Goal: Book appointment/travel/reservation

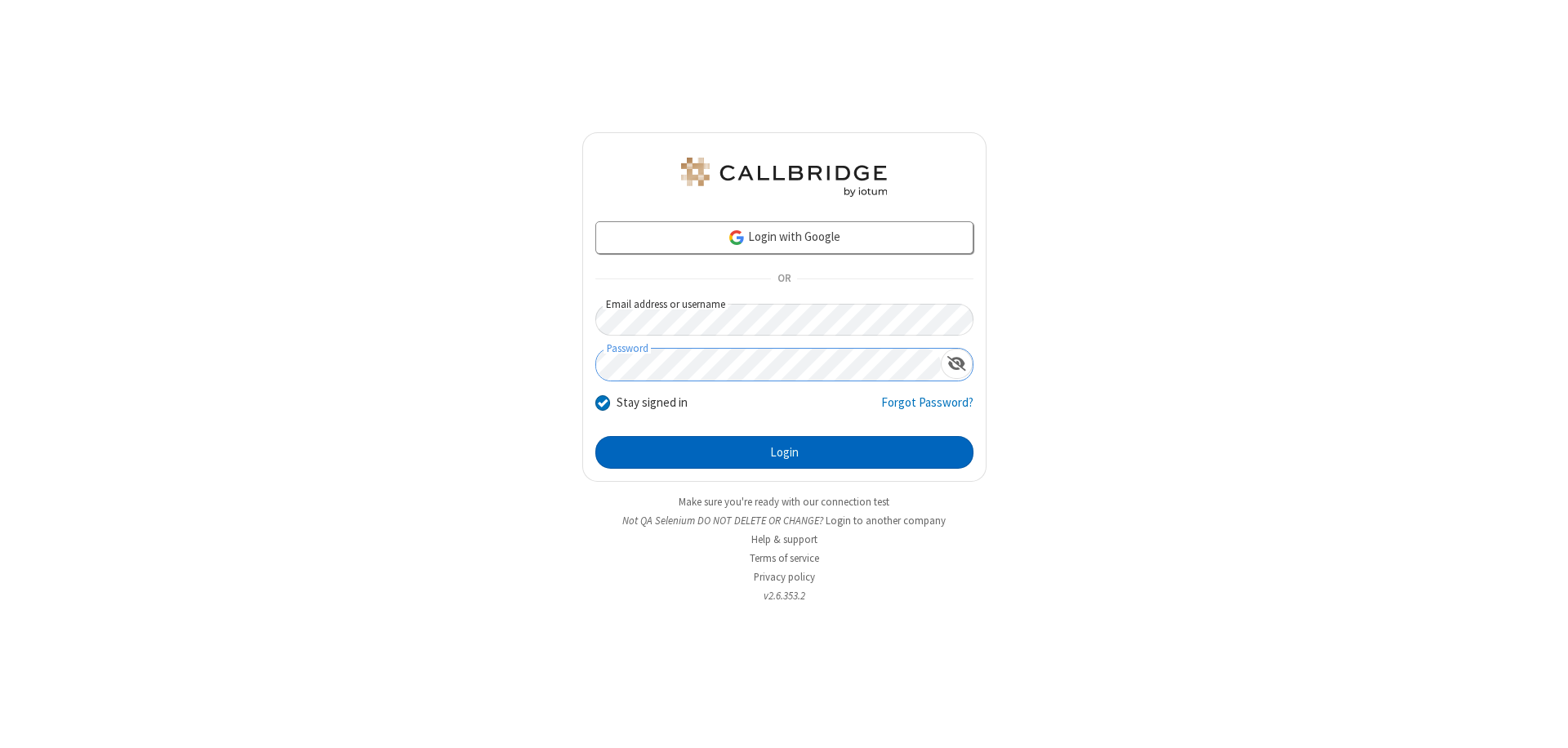
click at [784, 453] on button "Login" at bounding box center [784, 453] width 378 height 33
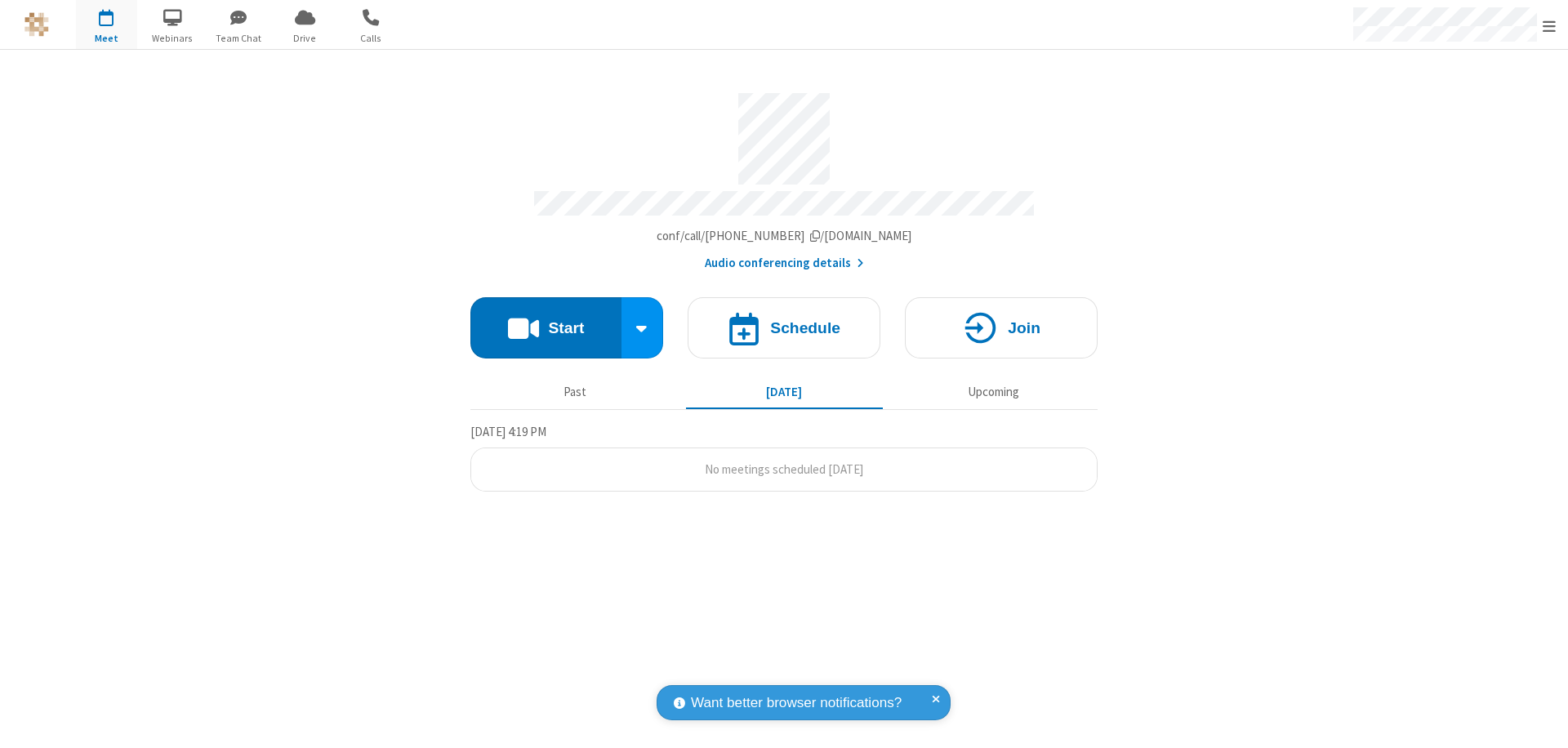
click at [1550, 25] on span "Open menu" at bounding box center [1550, 26] width 13 height 16
click at [106, 25] on span "button" at bounding box center [106, 16] width 61 height 28
click at [784, 320] on h4 "Schedule" at bounding box center [805, 328] width 70 height 15
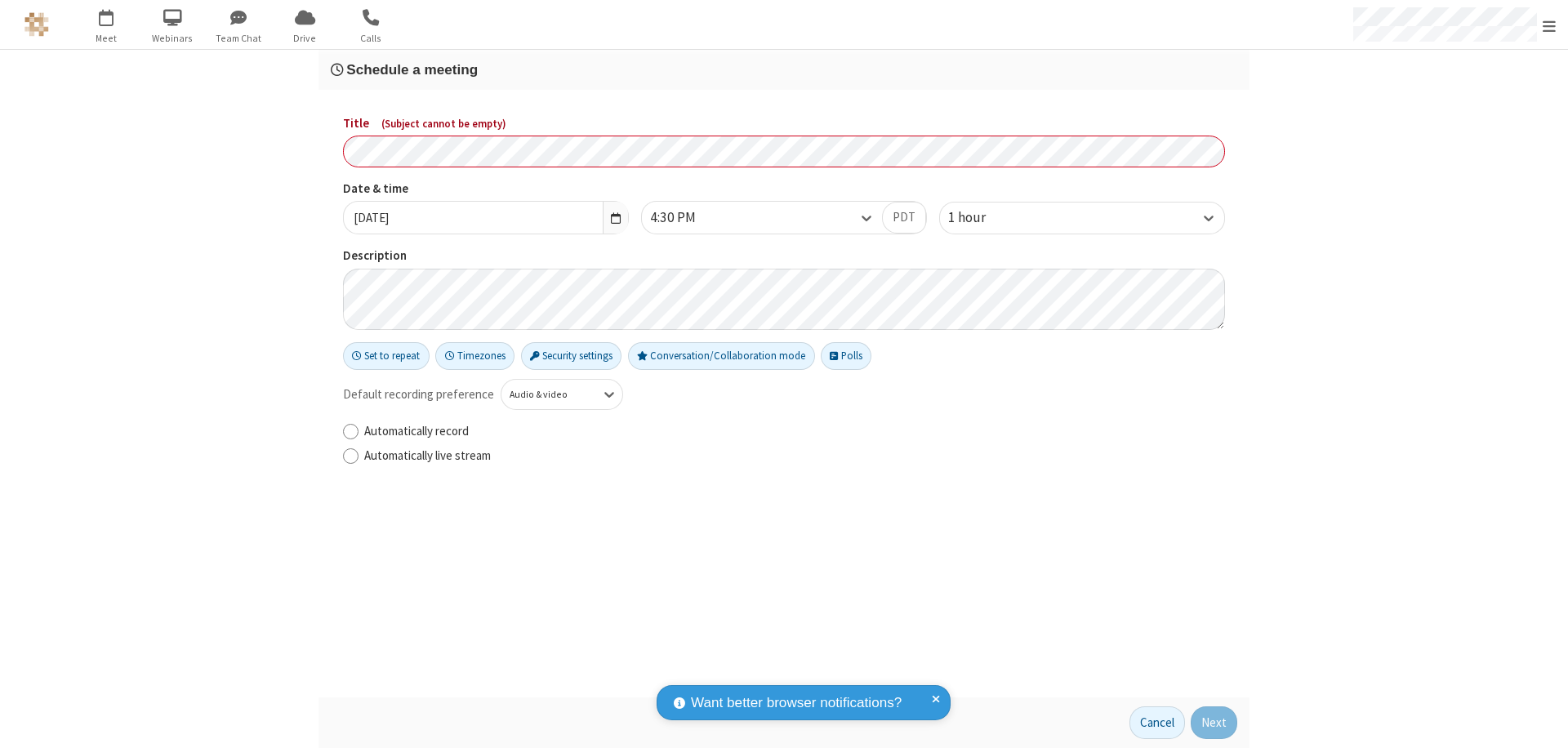
click at [784, 69] on h3 "Schedule a meeting" at bounding box center [784, 70] width 906 height 15
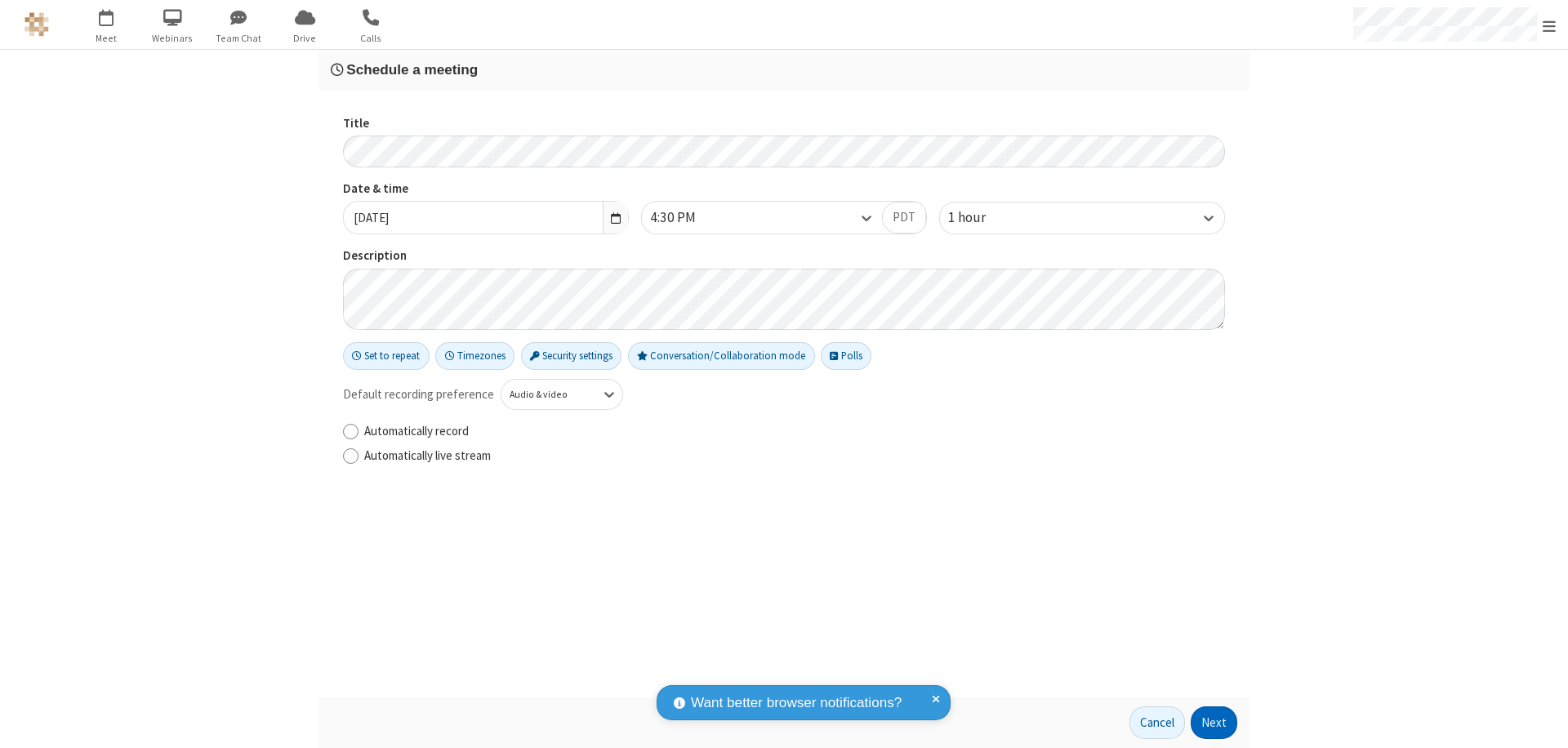
click at [1214, 723] on button "Next" at bounding box center [1214, 723] width 47 height 33
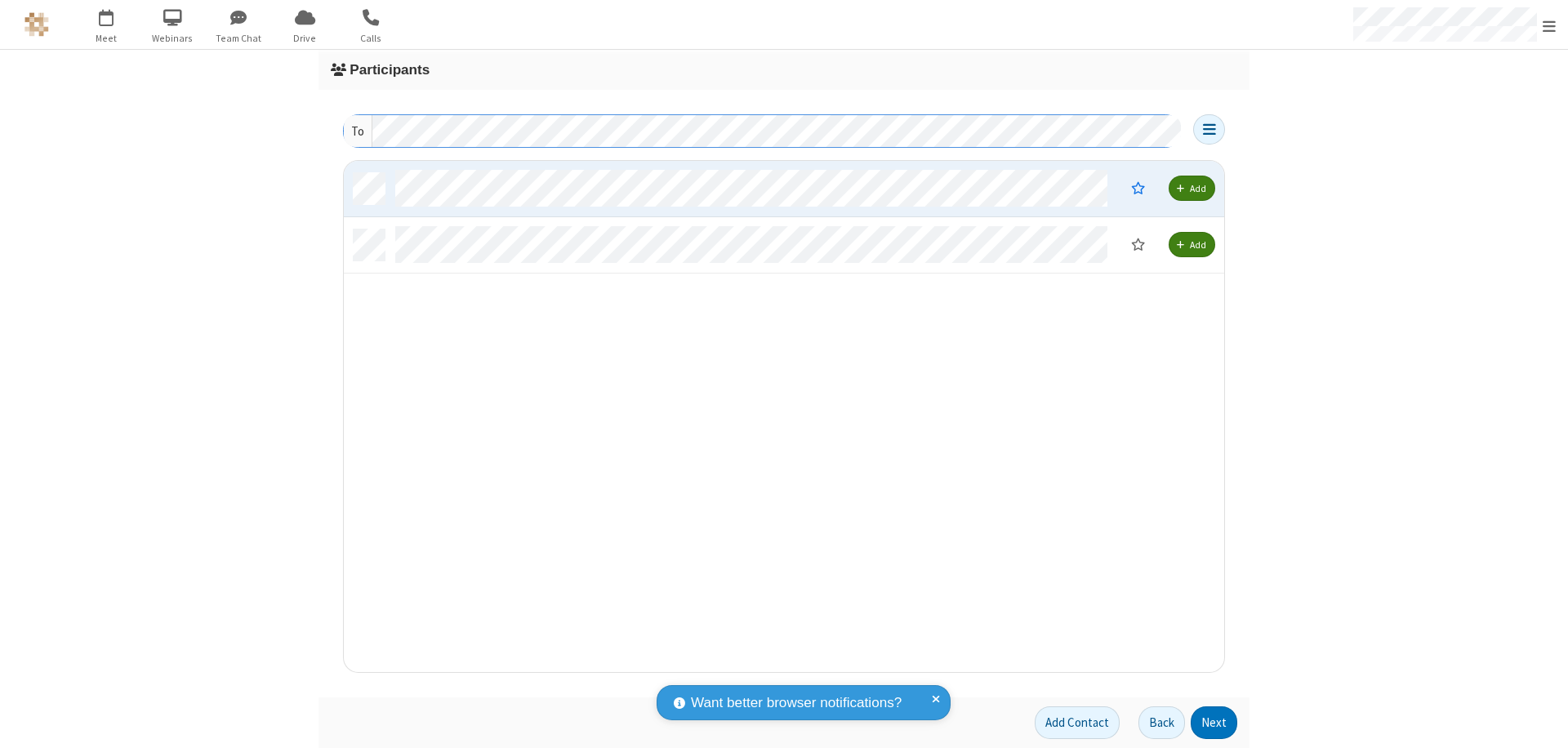
scroll to position [499, 868]
click at [1214, 723] on button "Next" at bounding box center [1214, 723] width 47 height 33
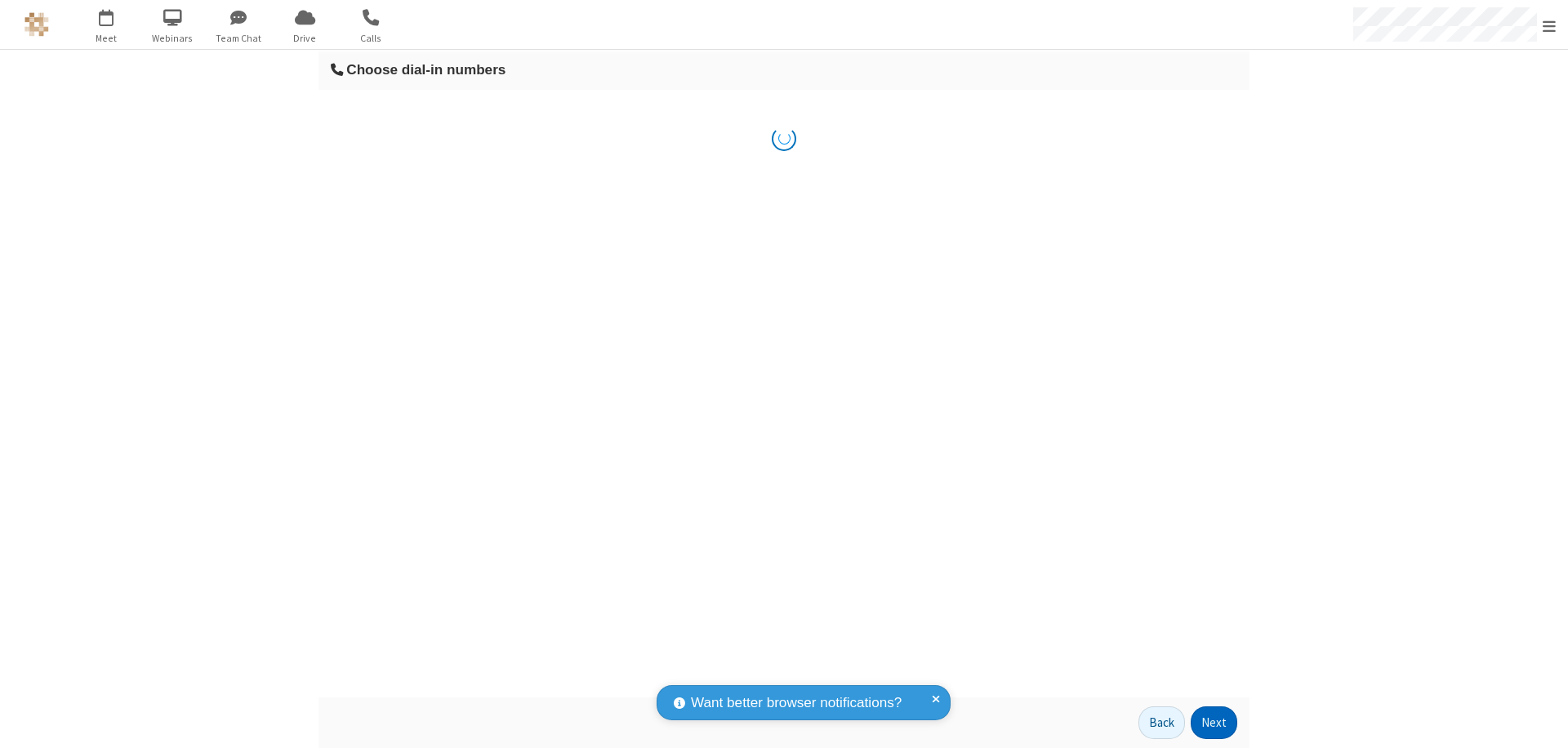
click at [1214, 723] on button "Next" at bounding box center [1214, 723] width 47 height 33
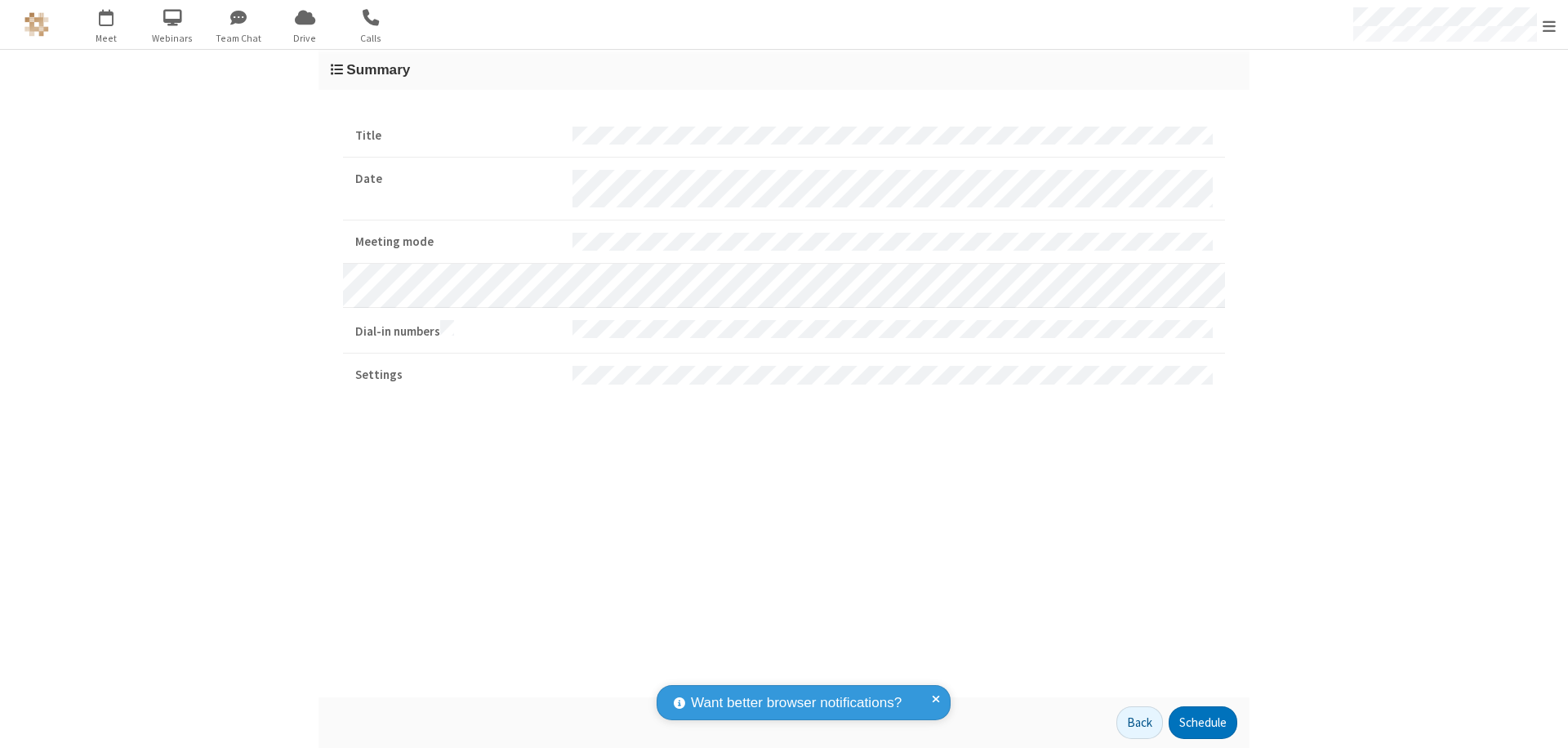
click at [1203, 723] on button "Schedule" at bounding box center [1204, 723] width 69 height 33
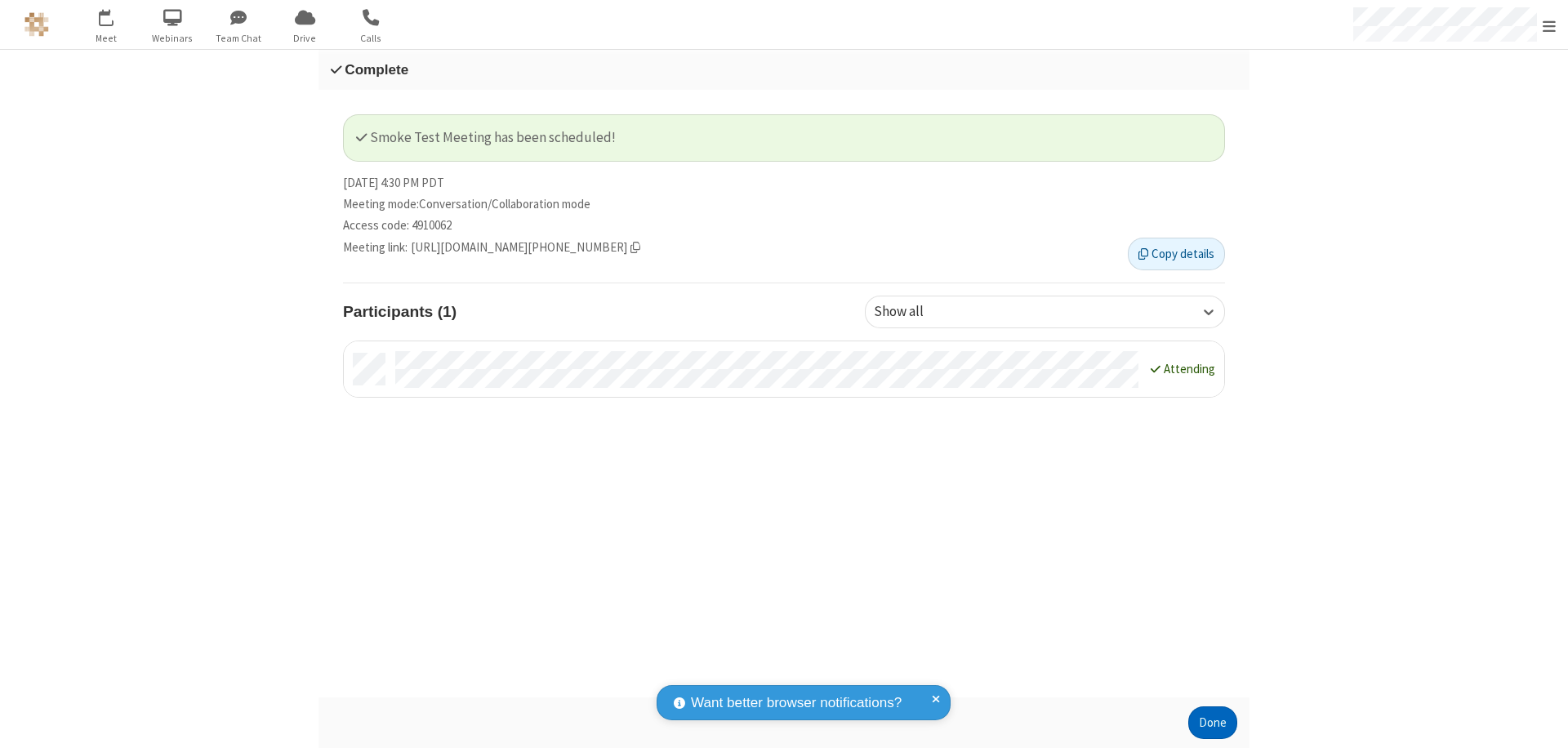
click at [1213, 723] on button "Done" at bounding box center [1212, 723] width 49 height 33
